Goal: Transaction & Acquisition: Purchase product/service

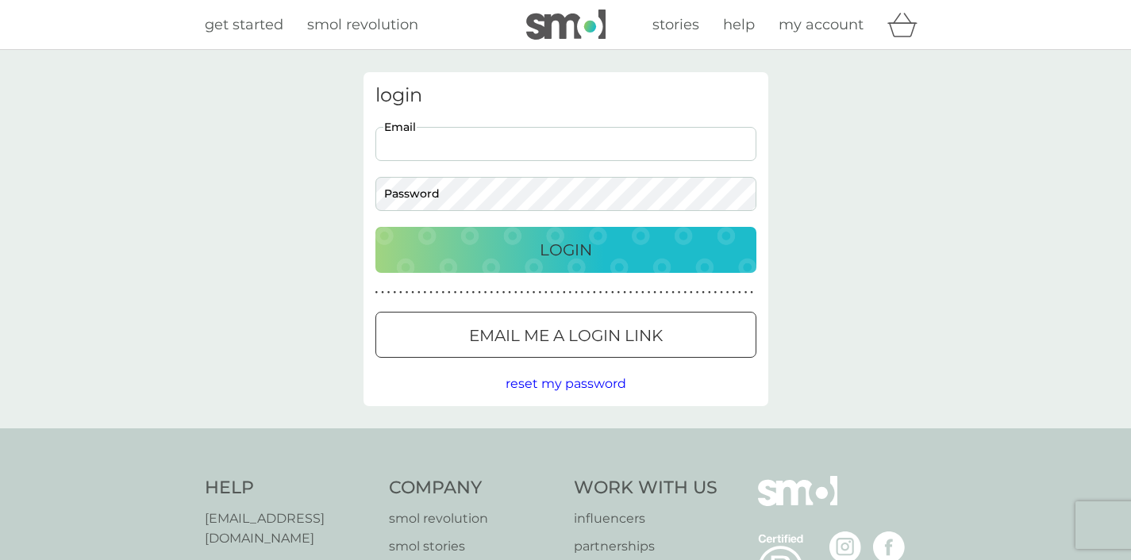
click at [456, 141] on input "Email" at bounding box center [565, 144] width 381 height 34
type input "[EMAIL_ADDRESS][DOMAIN_NAME]"
click at [375, 227] on button "Login" at bounding box center [565, 250] width 381 height 46
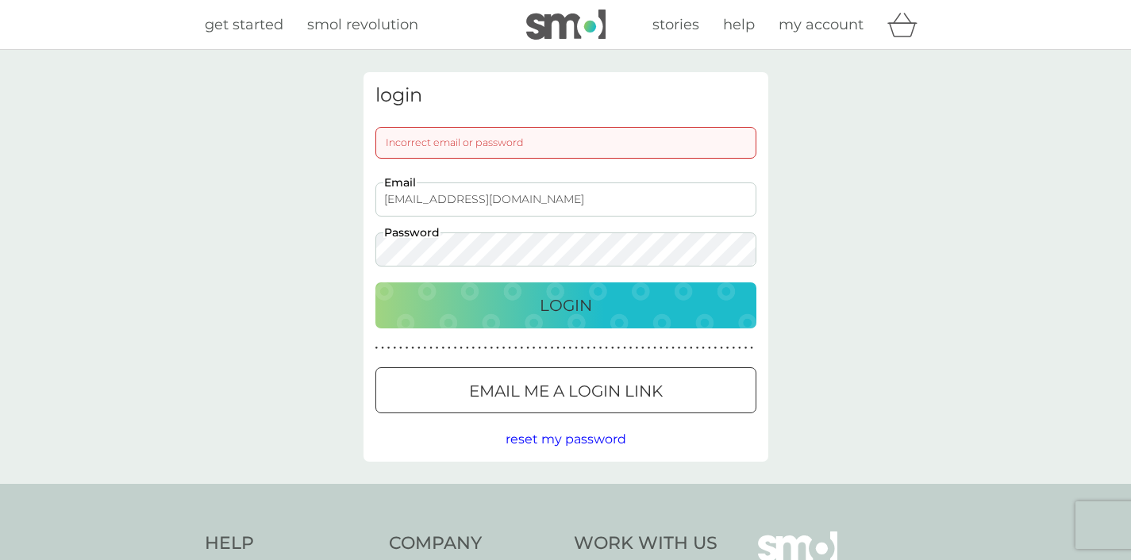
click at [577, 404] on button "Email me a login link" at bounding box center [565, 391] width 381 height 46
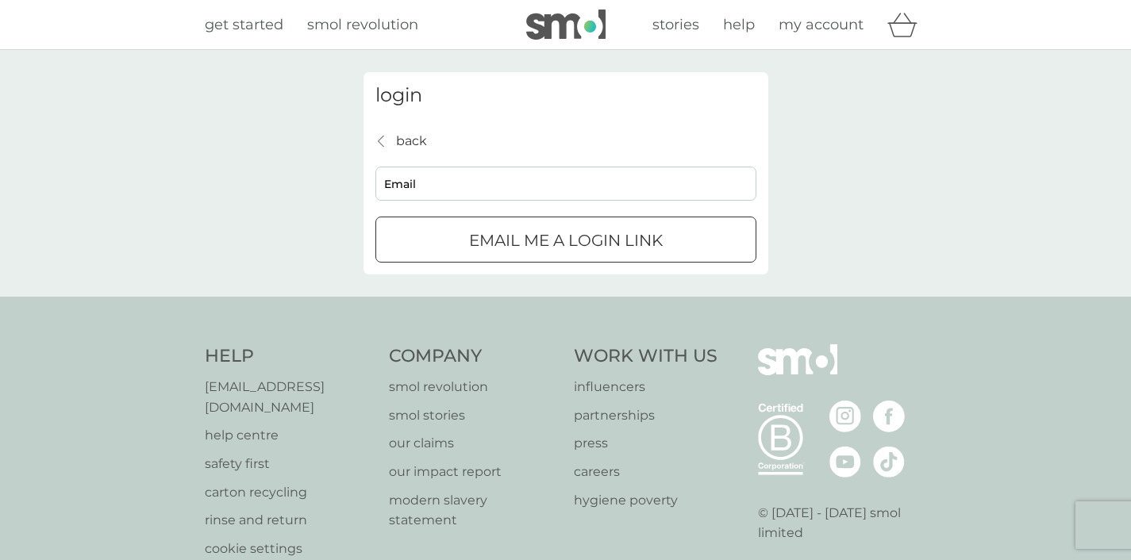
click at [507, 194] on input "Email" at bounding box center [565, 184] width 381 height 34
type input "josiegayehailey@gmail.com"
click at [542, 249] on p "Email me a login link" at bounding box center [566, 240] width 194 height 25
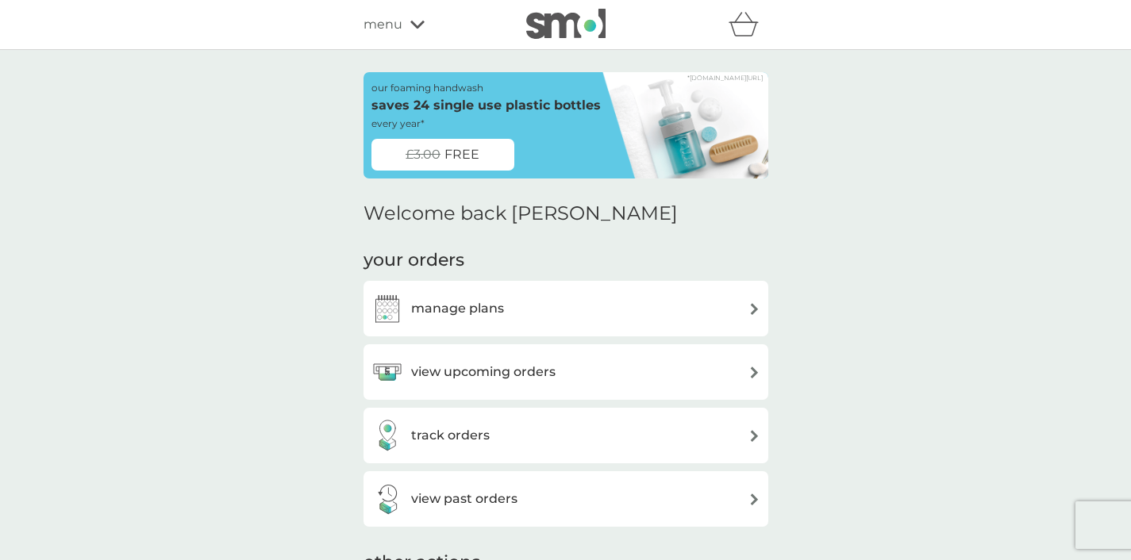
click at [498, 304] on h3 "manage plans" at bounding box center [457, 308] width 93 height 21
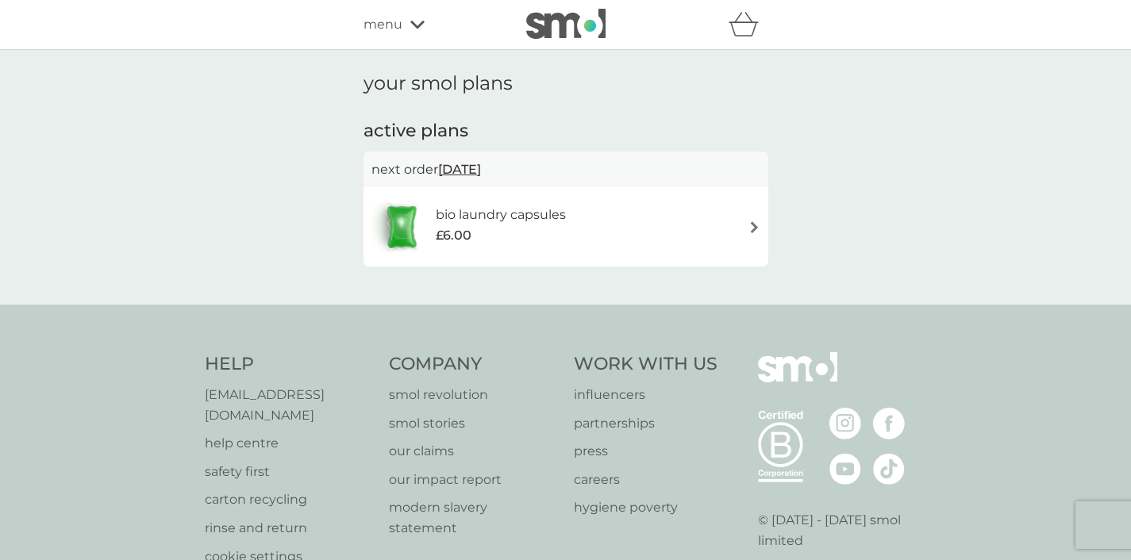
click at [406, 25] on div "menu" at bounding box center [431, 24] width 135 height 21
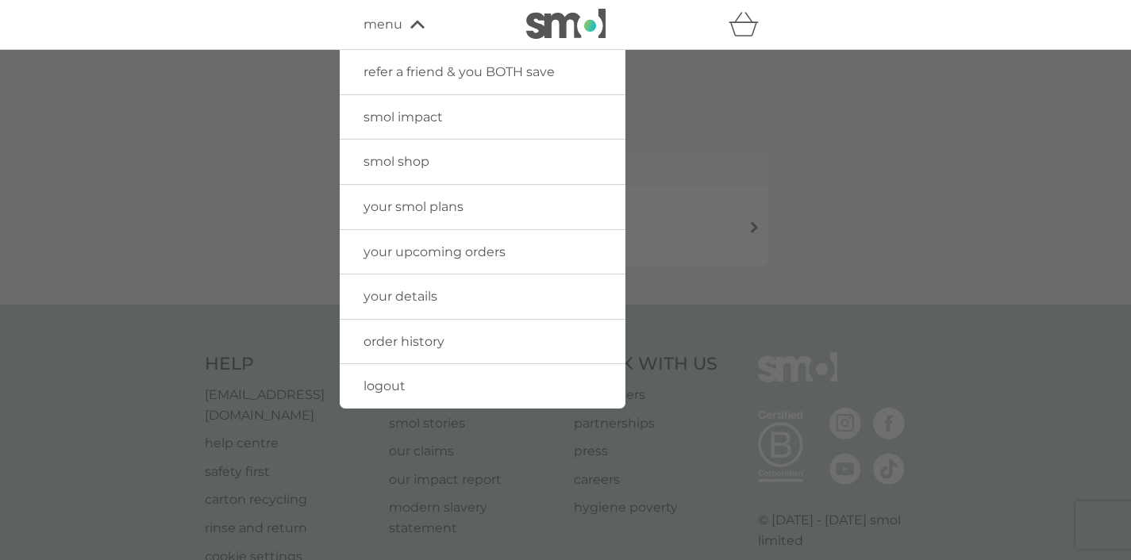
click at [418, 162] on span "smol shop" at bounding box center [397, 161] width 66 height 15
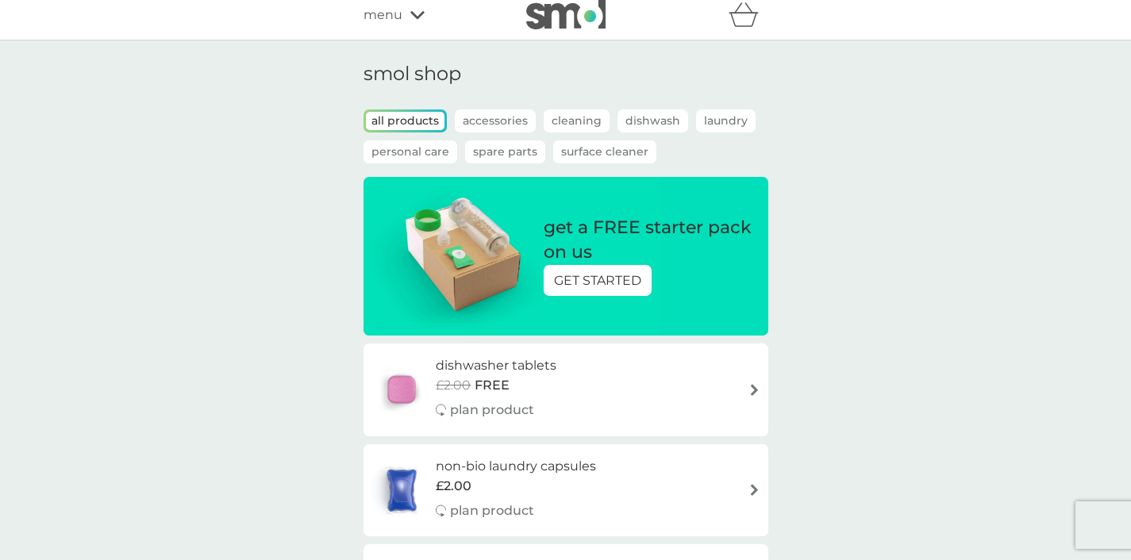
scroll to position [23, 0]
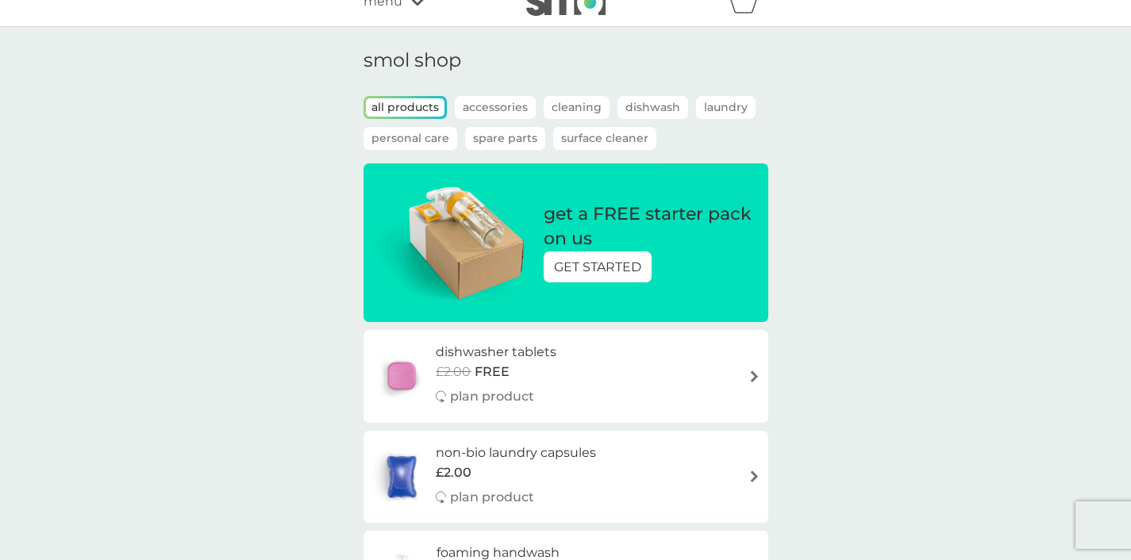
click at [739, 101] on p "Laundry" at bounding box center [726, 107] width 60 height 23
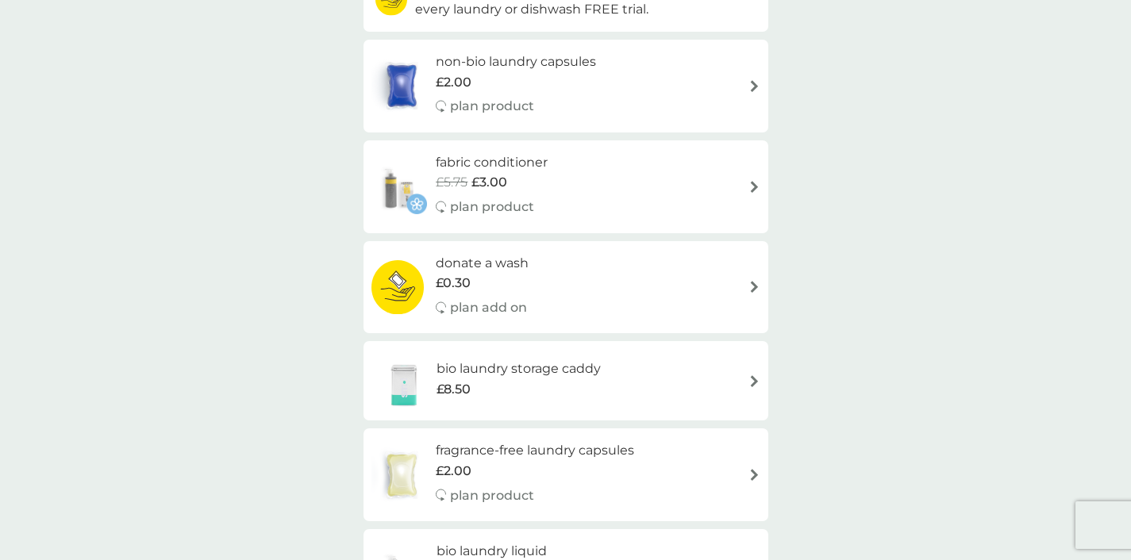
scroll to position [224, 0]
click at [491, 160] on h6 "fabric conditioner" at bounding box center [492, 160] width 112 height 21
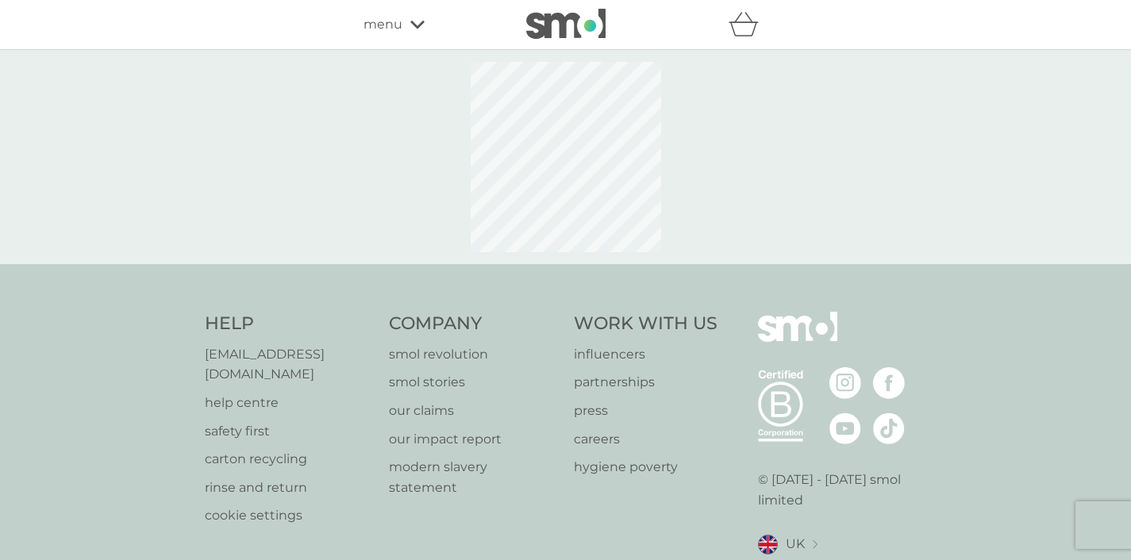
select select "182"
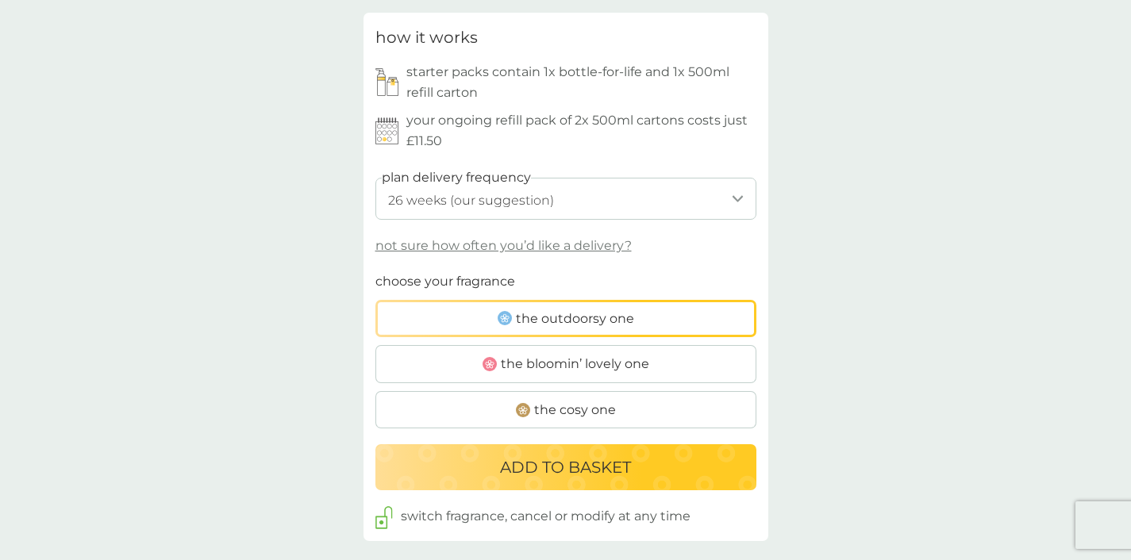
scroll to position [773, 0]
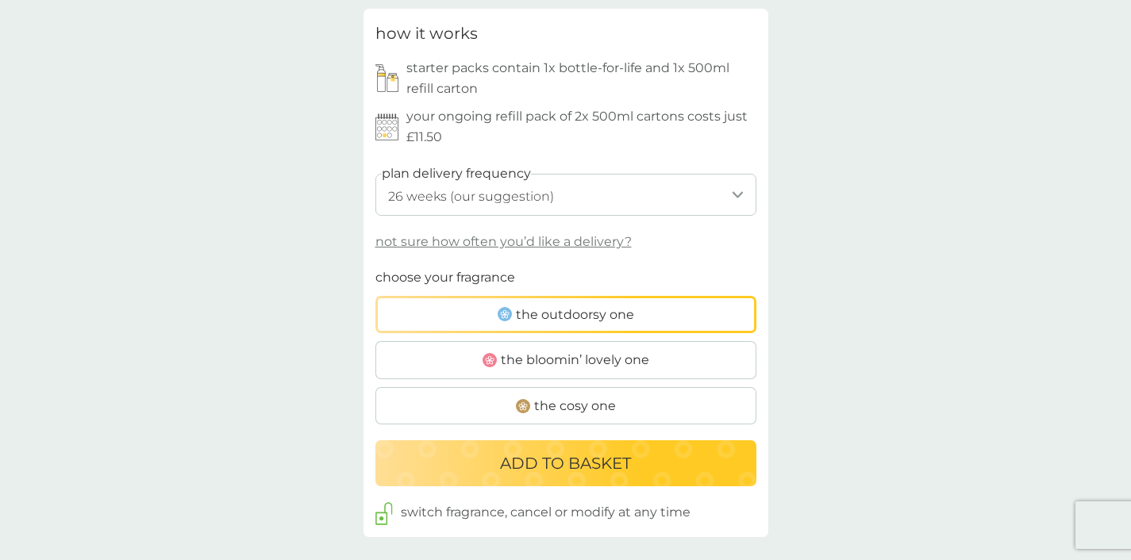
click at [618, 356] on span "the bloomin’ lovely one" at bounding box center [575, 360] width 148 height 21
click at [375, 267] on input "the bloomin’ lovely one" at bounding box center [375, 267] width 0 height 0
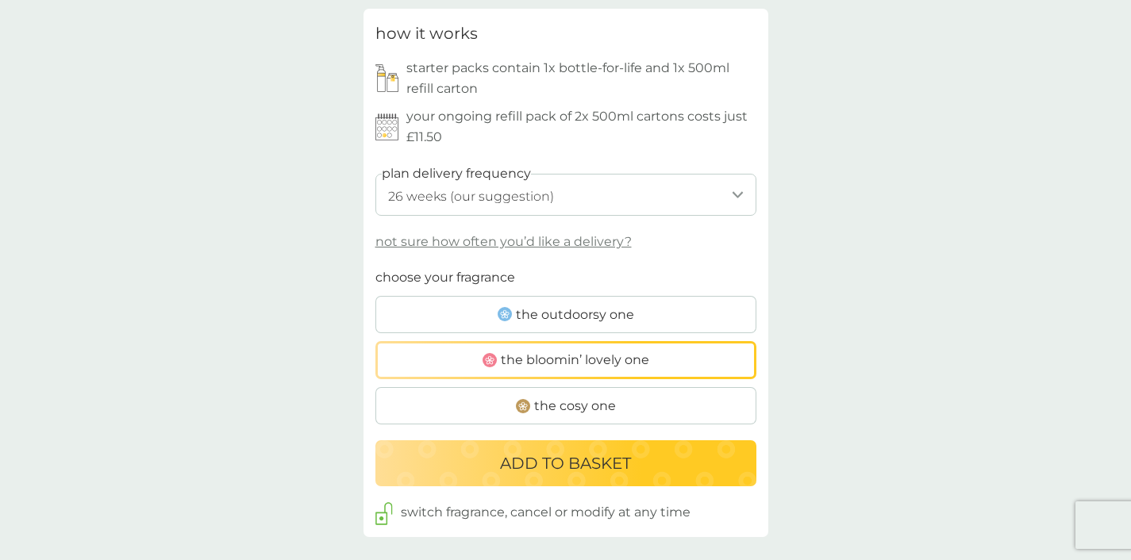
click at [560, 477] on button "ADD TO BASKET" at bounding box center [565, 464] width 381 height 46
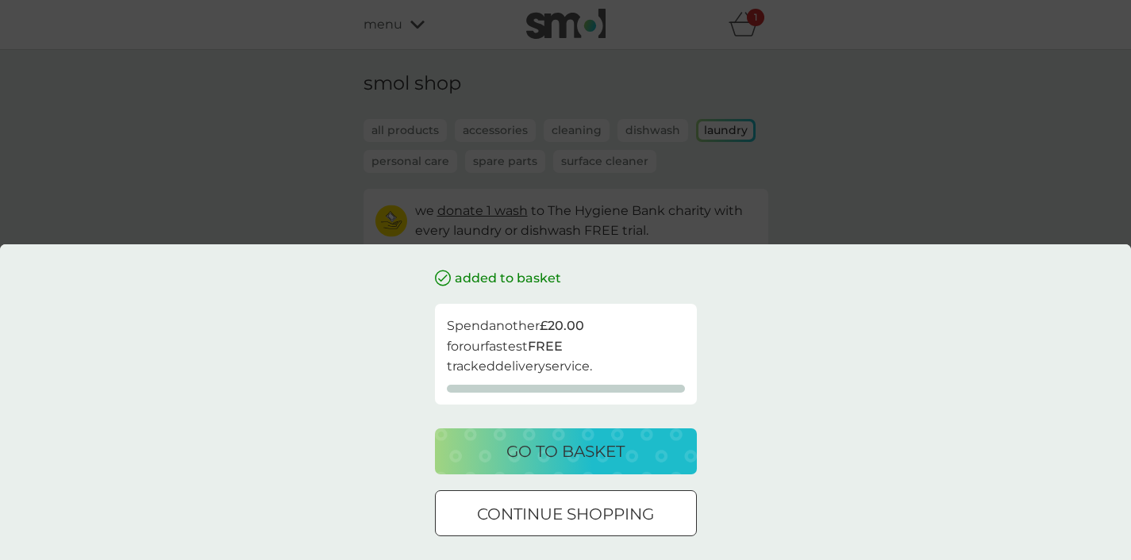
click at [589, 451] on p "go to basket" at bounding box center [565, 451] width 118 height 25
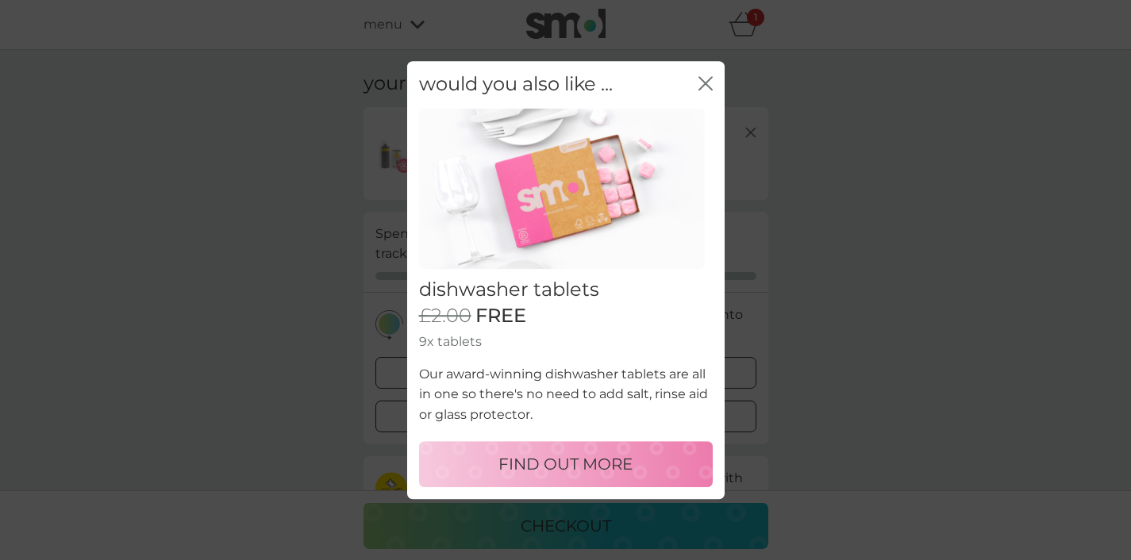
click at [707, 83] on icon "close" at bounding box center [706, 83] width 14 height 14
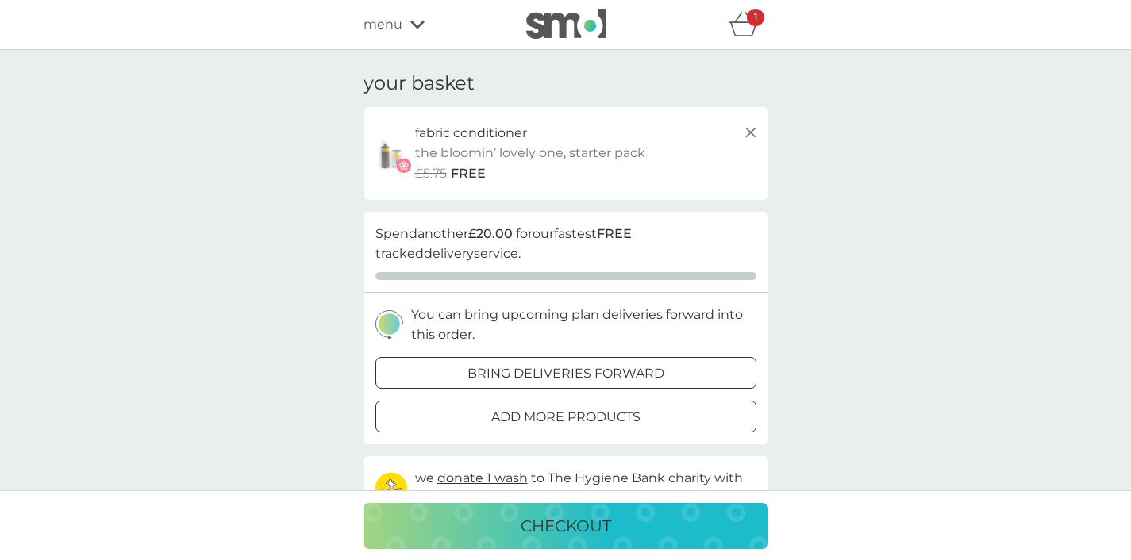
click at [414, 26] on icon at bounding box center [417, 25] width 14 height 10
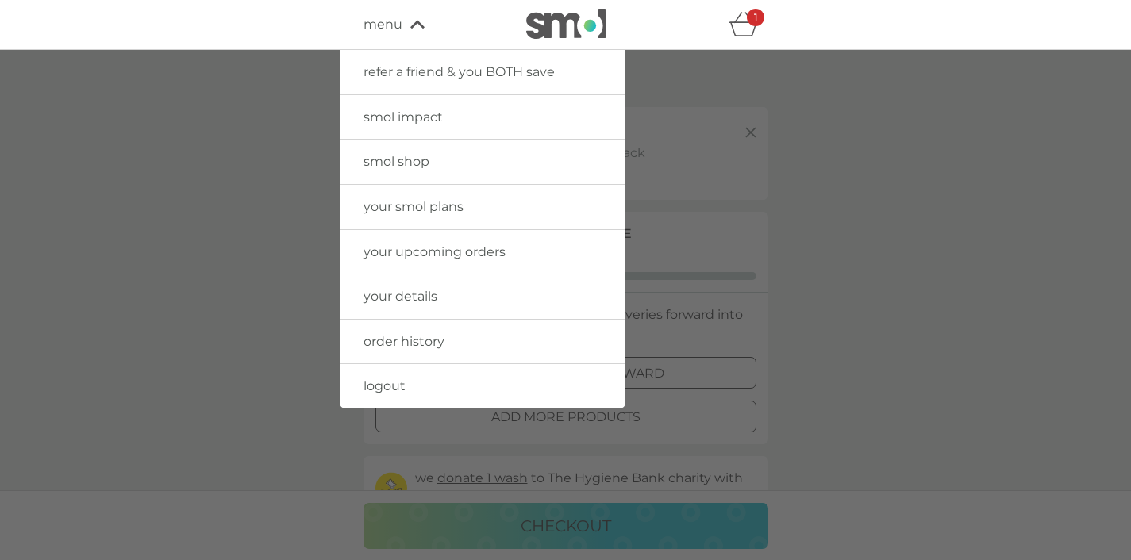
click at [419, 193] on link "your smol plans" at bounding box center [483, 207] width 286 height 44
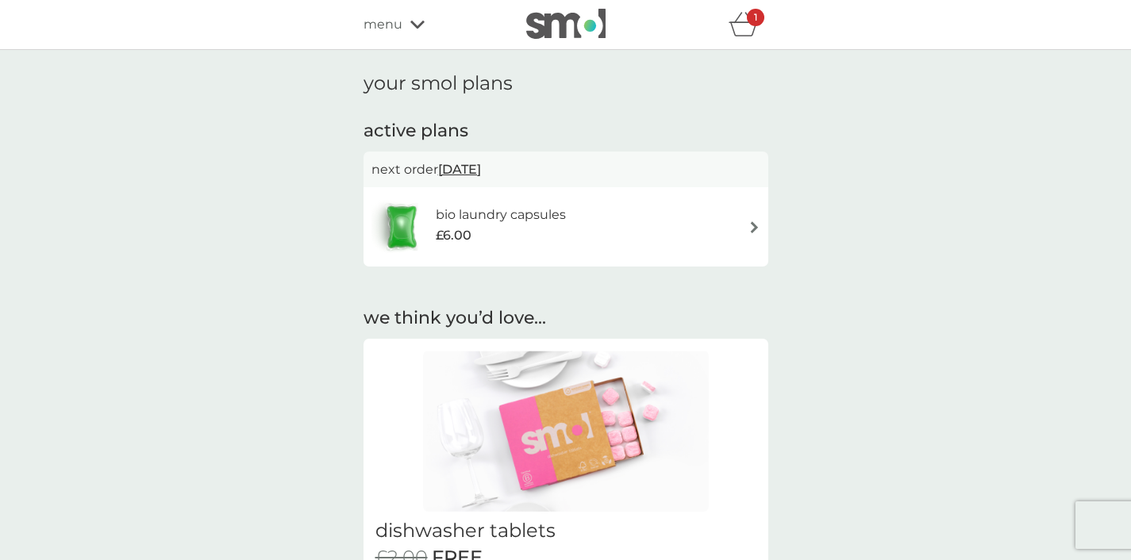
click at [377, 32] on span "menu" at bounding box center [383, 24] width 39 height 21
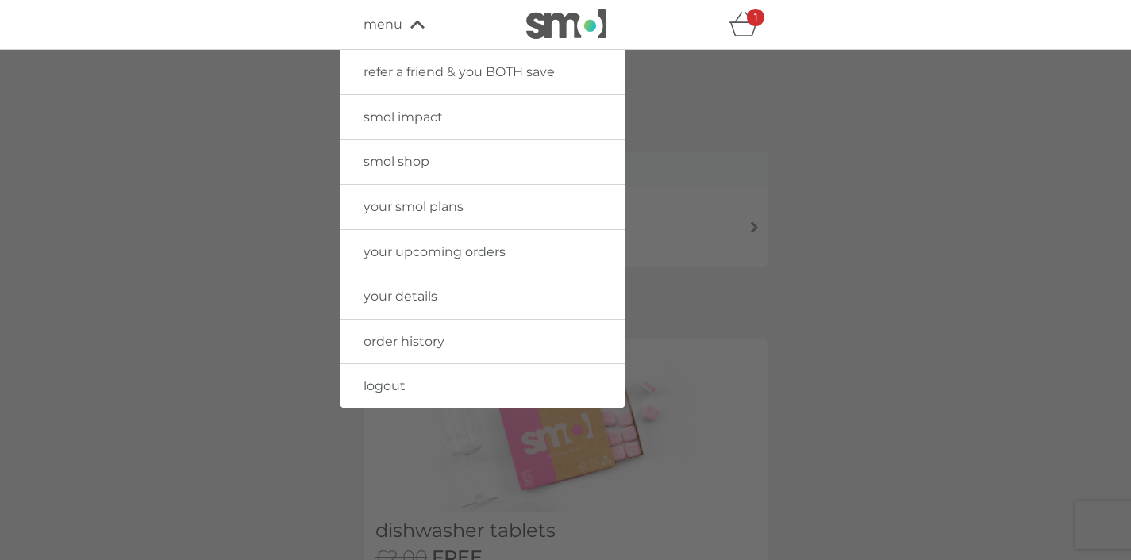
click at [410, 164] on span "smol shop" at bounding box center [397, 161] width 66 height 15
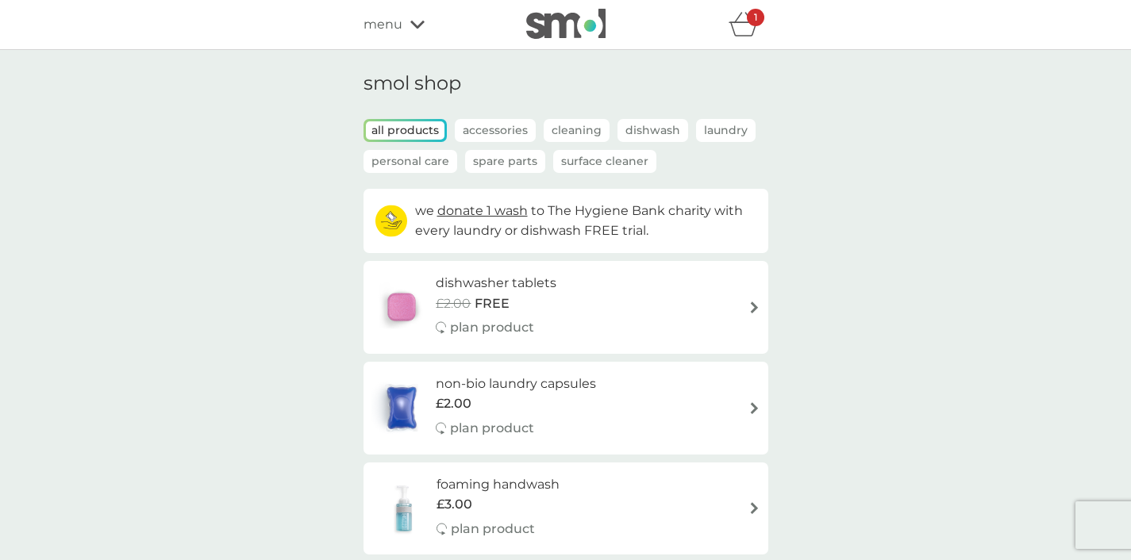
click at [735, 21] on icon "basket" at bounding box center [737, 18] width 7 height 10
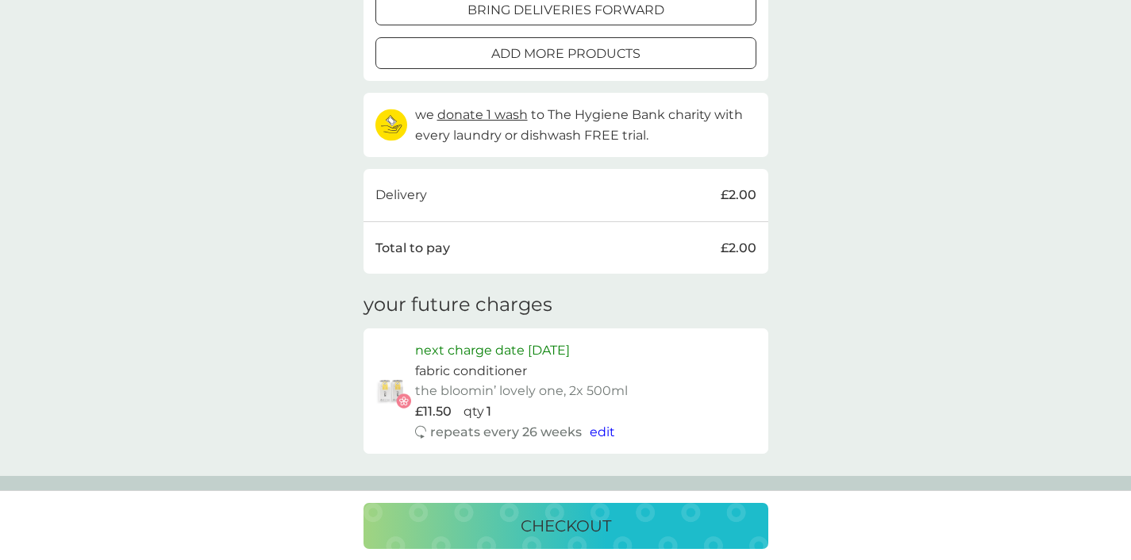
scroll to position [366, 0]
click at [575, 529] on p "checkout" at bounding box center [566, 526] width 90 height 25
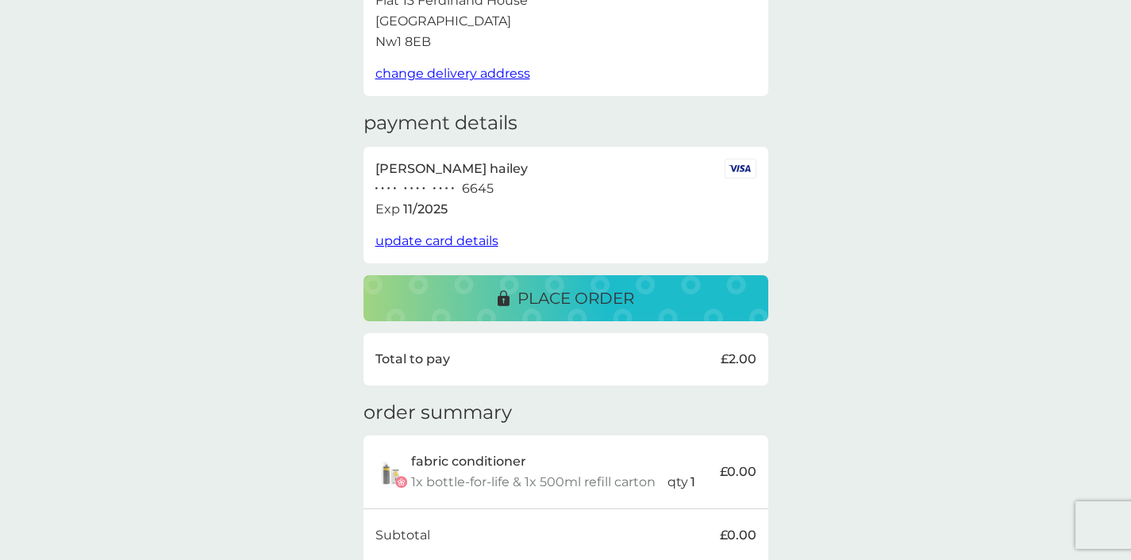
scroll to position [144, 0]
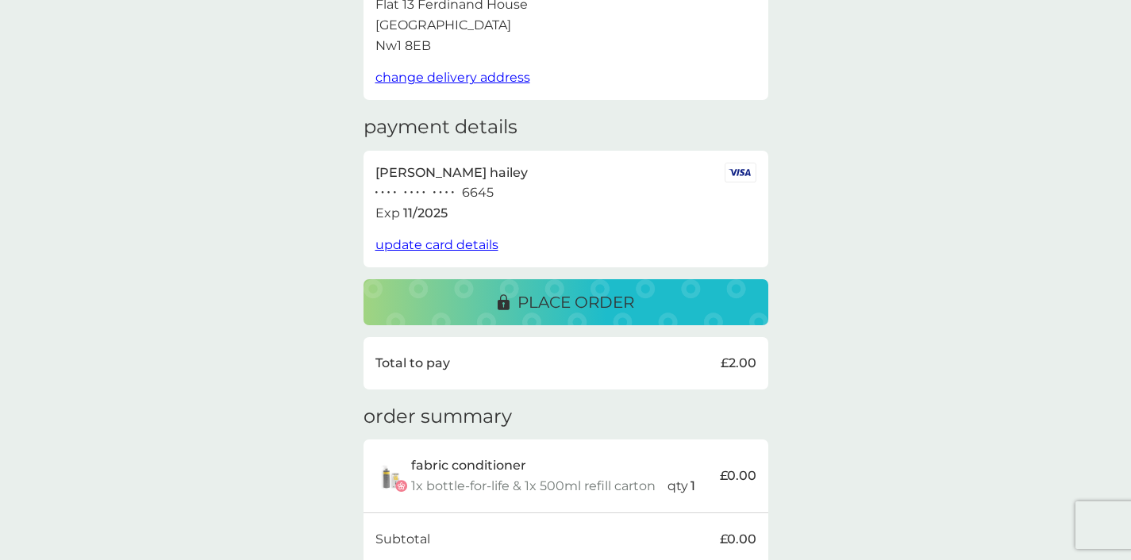
click at [465, 244] on span "update card details" at bounding box center [436, 244] width 123 height 15
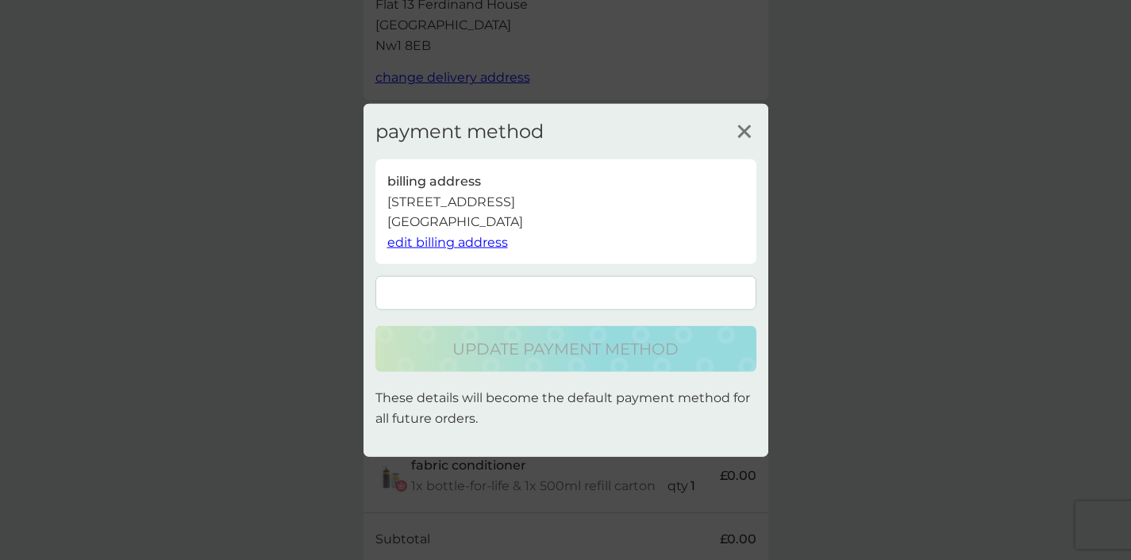
click at [614, 280] on form at bounding box center [565, 293] width 381 height 34
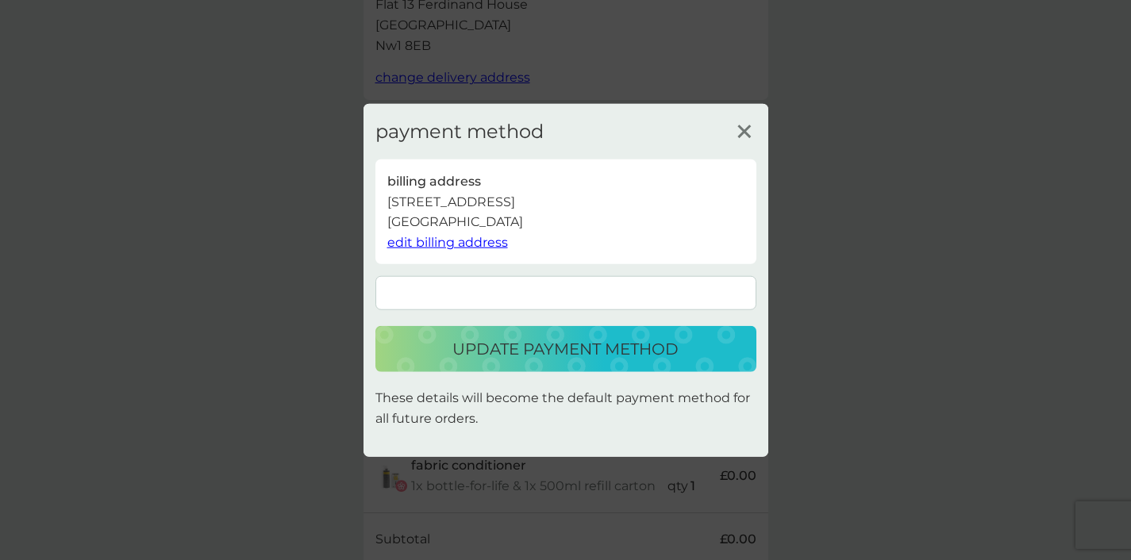
click at [620, 355] on p "update payment method" at bounding box center [565, 349] width 226 height 25
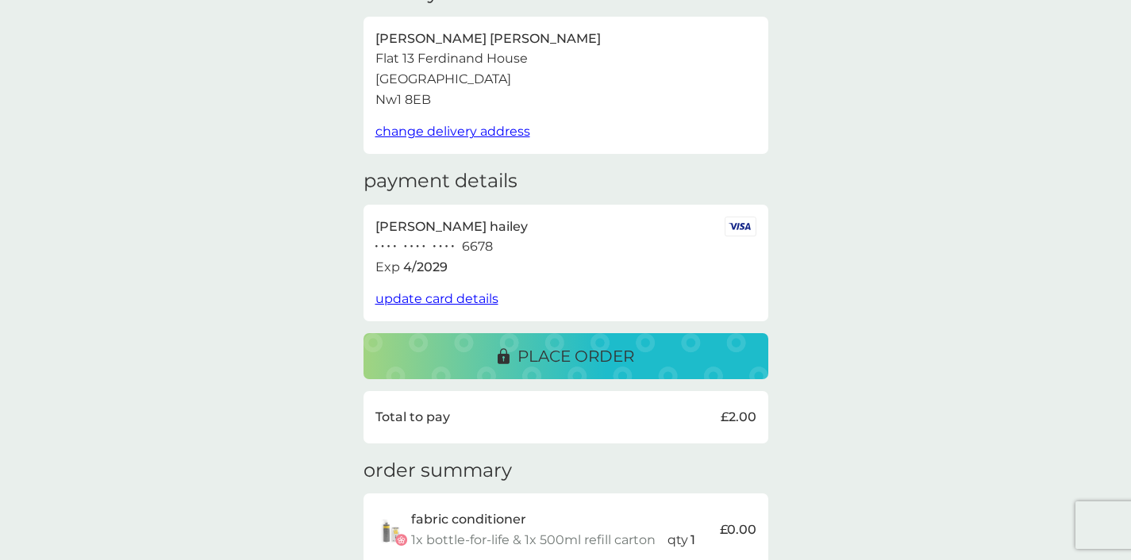
scroll to position [115, 0]
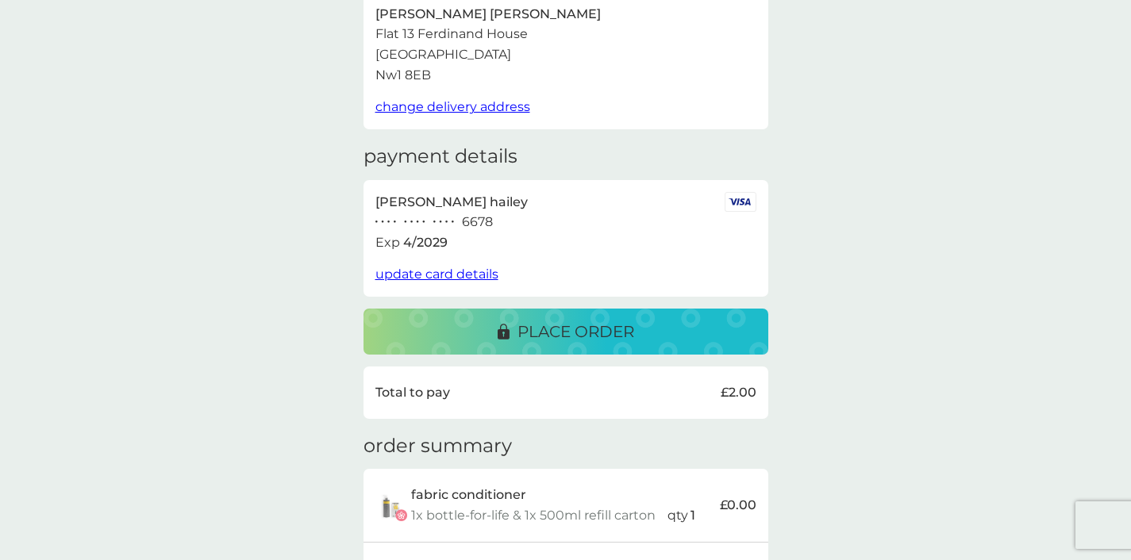
click at [582, 319] on p "place order" at bounding box center [576, 331] width 117 height 25
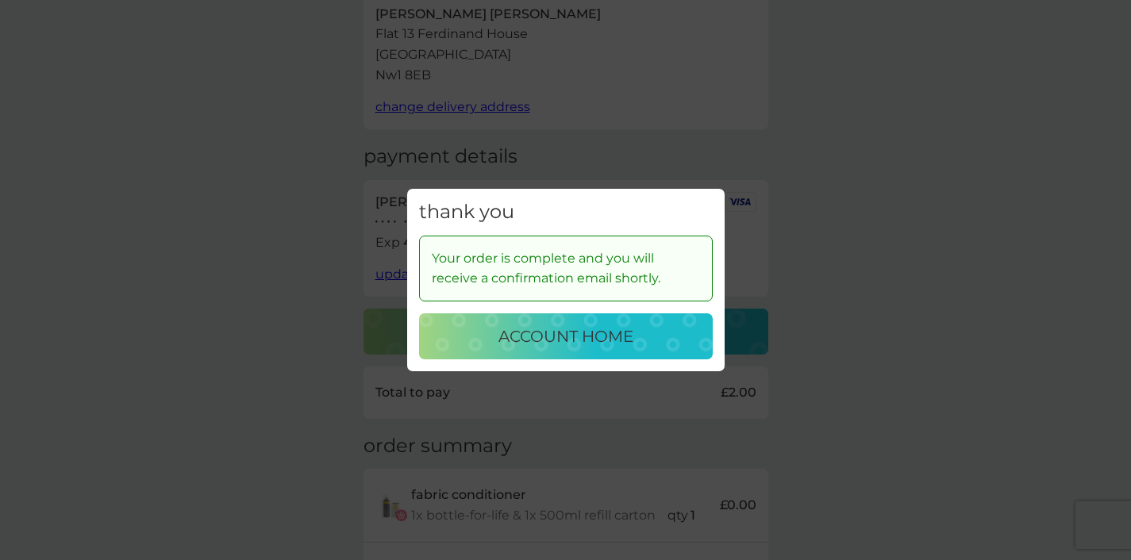
click at [588, 344] on p "account home" at bounding box center [565, 336] width 135 height 25
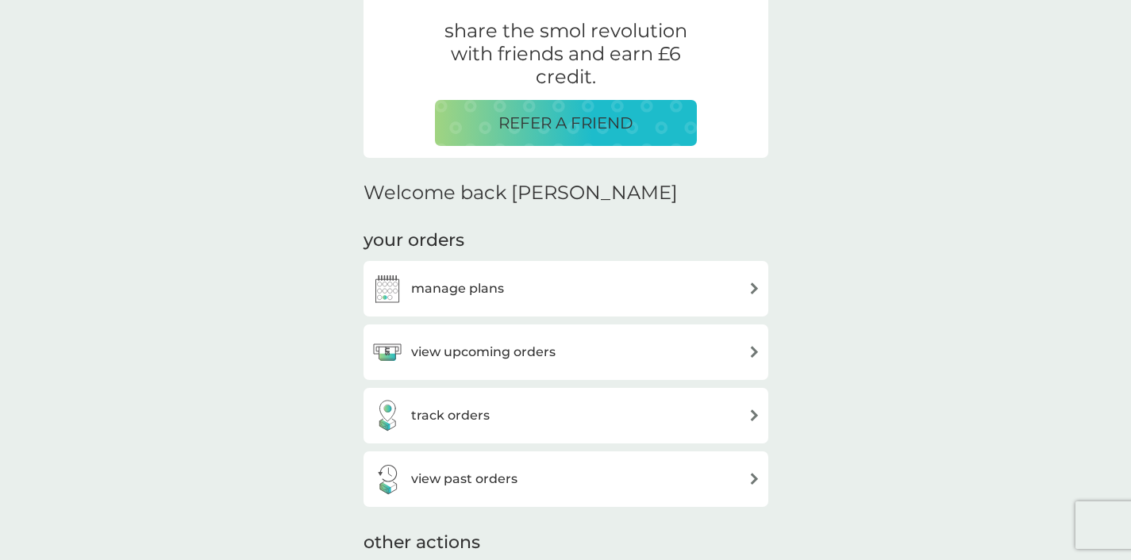
scroll to position [315, 0]
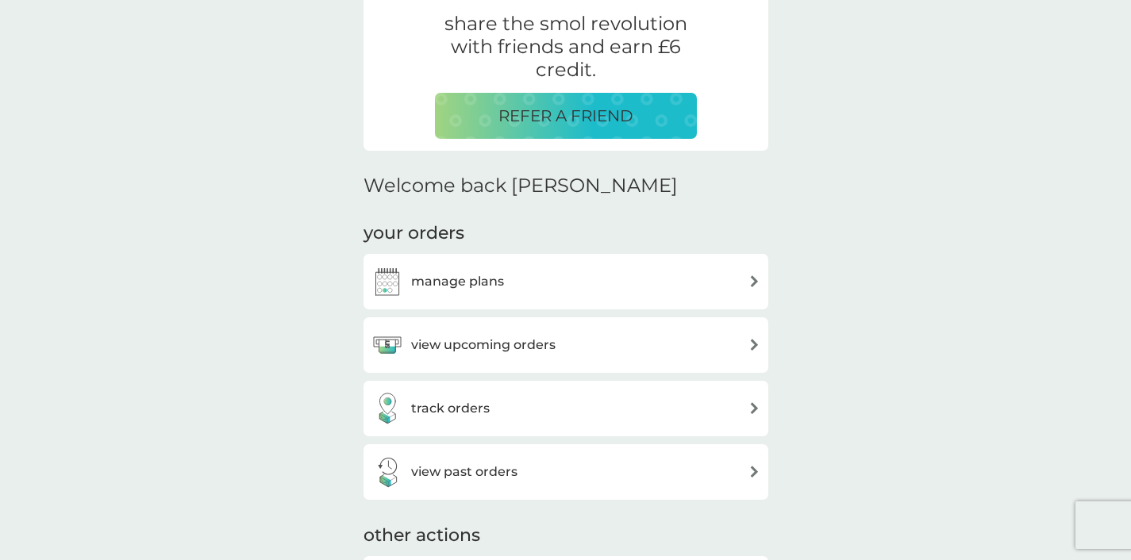
click at [475, 283] on h3 "manage plans" at bounding box center [457, 281] width 93 height 21
